Goal: Task Accomplishment & Management: Use online tool/utility

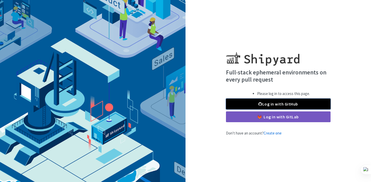
click at [267, 101] on link "Log in with GitHub" at bounding box center [278, 104] width 104 height 11
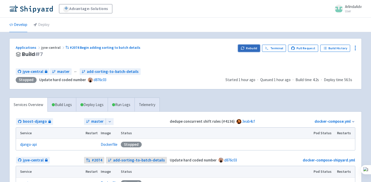
click at [256, 49] on button "Rebuild" at bounding box center [249, 48] width 22 height 7
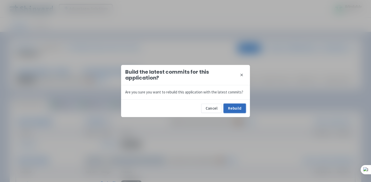
click at [234, 110] on button "Rebuild" at bounding box center [234, 108] width 22 height 9
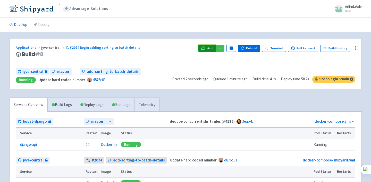
click at [213, 47] on span "Visit" at bounding box center [209, 48] width 7 height 4
